Goal: Task Accomplishment & Management: Manage account settings

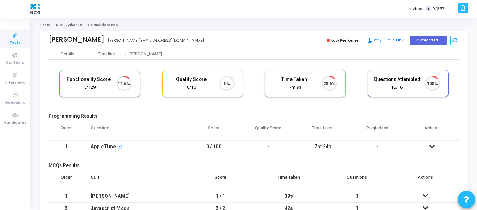
scroll to position [3, 3]
click at [8, 121] on span "Candidates" at bounding box center [15, 123] width 22 height 6
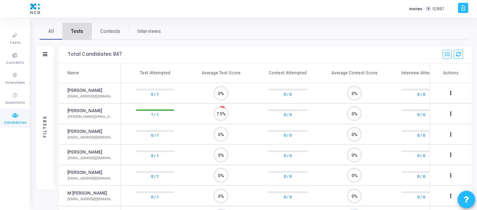
click at [79, 30] on span "Tests" at bounding box center [77, 31] width 12 height 7
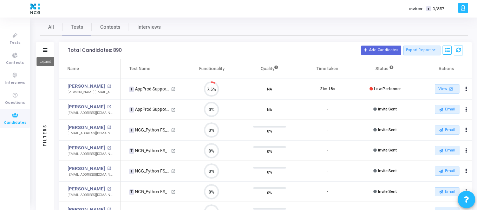
click at [44, 52] on icon at bounding box center [45, 50] width 5 height 4
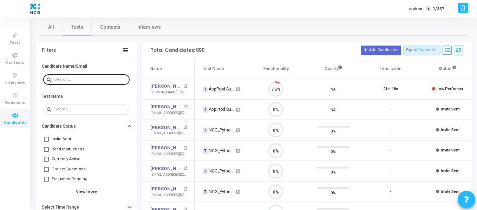
click at [70, 79] on input "text" at bounding box center [90, 80] width 72 height 4
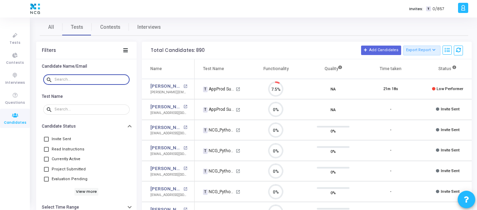
paste input "[EMAIL_ADDRESS][DOMAIN_NAME]"
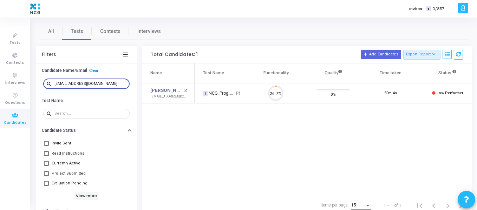
scroll to position [15, 18]
type input "[EMAIL_ADDRESS][DOMAIN_NAME]"
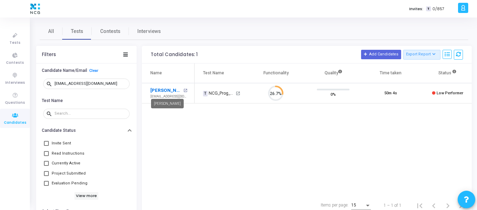
click at [174, 91] on link "[PERSON_NAME]" at bounding box center [165, 90] width 31 height 7
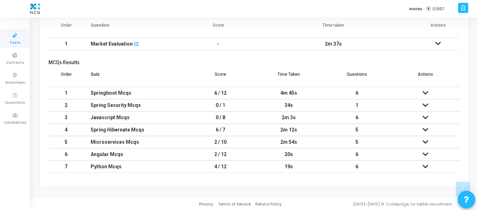
scroll to position [153, 0]
click at [426, 94] on icon at bounding box center [425, 92] width 6 height 5
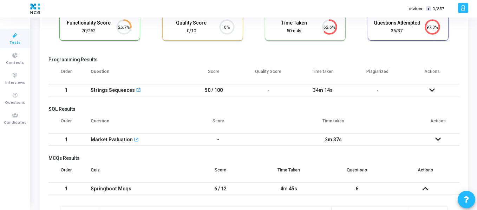
scroll to position [53, 0]
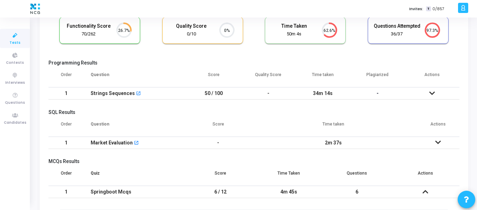
click at [432, 93] on icon at bounding box center [432, 93] width 6 height 5
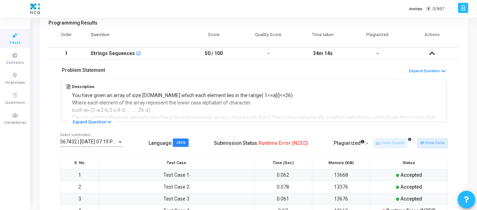
scroll to position [0, 0]
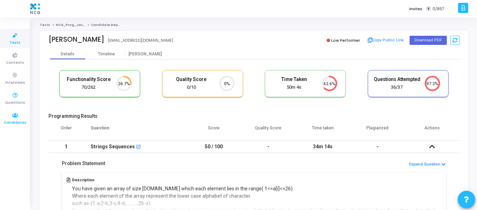
drag, startPoint x: 15, startPoint y: 116, endPoint x: 19, endPoint y: 109, distance: 7.5
click at [15, 116] on icon at bounding box center [15, 115] width 15 height 9
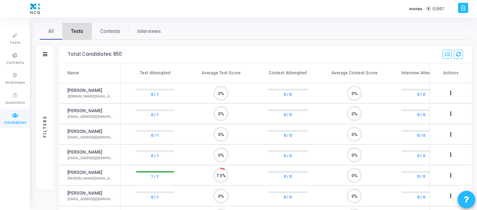
scroll to position [15, 18]
click at [78, 34] on span "Tests" at bounding box center [77, 31] width 12 height 7
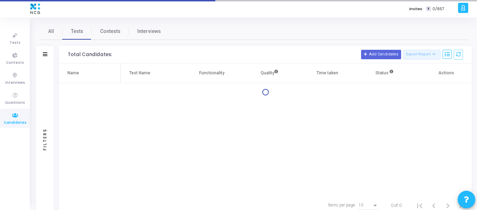
click at [48, 54] on div "Filters" at bounding box center [45, 55] width 18 height 18
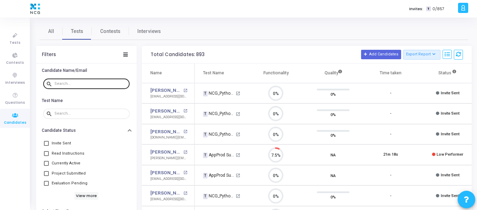
click at [80, 80] on div at bounding box center [90, 83] width 72 height 11
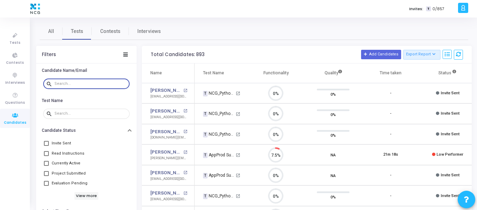
paste input "[EMAIL_ADDRESS][DOMAIN_NAME]"
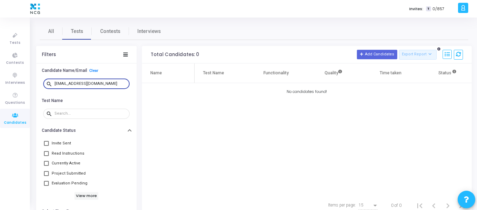
drag, startPoint x: 118, startPoint y: 83, endPoint x: 51, endPoint y: 84, distance: 67.4
click at [51, 84] on div "search [EMAIL_ADDRESS][DOMAIN_NAME]" at bounding box center [86, 83] width 86 height 11
paste input "khariprasad901"
type input "[EMAIL_ADDRESS][DOMAIN_NAME]"
drag, startPoint x: 114, startPoint y: 84, endPoint x: 50, endPoint y: 87, distance: 64.7
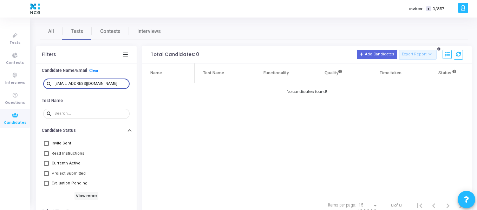
click at [50, 87] on div "search [EMAIL_ADDRESS][DOMAIN_NAME]" at bounding box center [86, 83] width 86 height 11
type input "[EMAIL_ADDRESS][DOMAIN_NAME]"
drag, startPoint x: 116, startPoint y: 84, endPoint x: 48, endPoint y: 84, distance: 68.5
click at [48, 84] on div "search [EMAIL_ADDRESS][DOMAIN_NAME]" at bounding box center [86, 83] width 86 height 11
drag, startPoint x: 115, startPoint y: 84, endPoint x: 58, endPoint y: 84, distance: 57.2
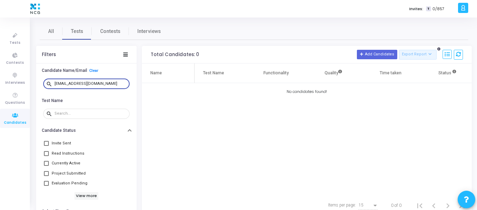
click at [58, 84] on input "[EMAIL_ADDRESS][DOMAIN_NAME]" at bounding box center [90, 84] width 72 height 4
type input "o"
type input "[EMAIL_ADDRESS][DOMAIN_NAME]"
